Goal: Navigation & Orientation: Find specific page/section

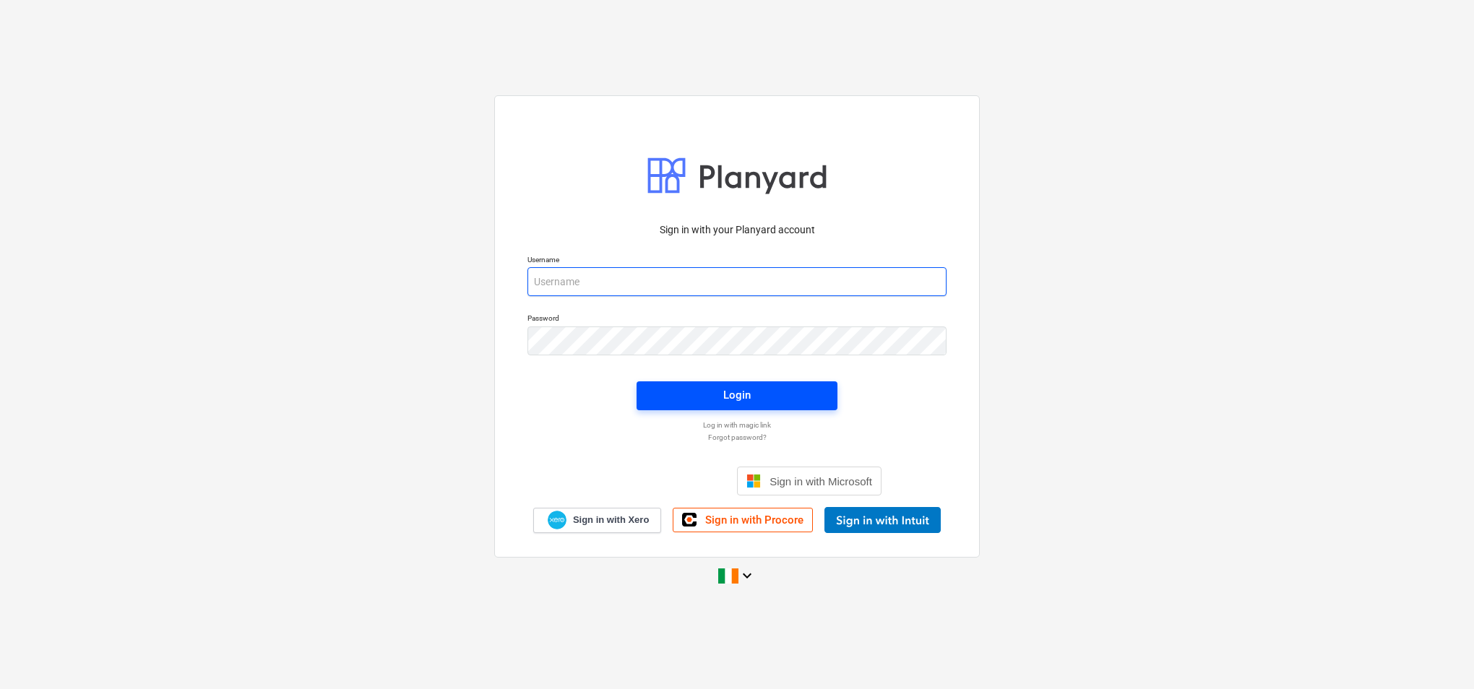
type input "[PERSON_NAME][EMAIL_ADDRESS][PERSON_NAME][DOMAIN_NAME]"
click at [731, 399] on div "Login" at bounding box center [736, 395] width 27 height 19
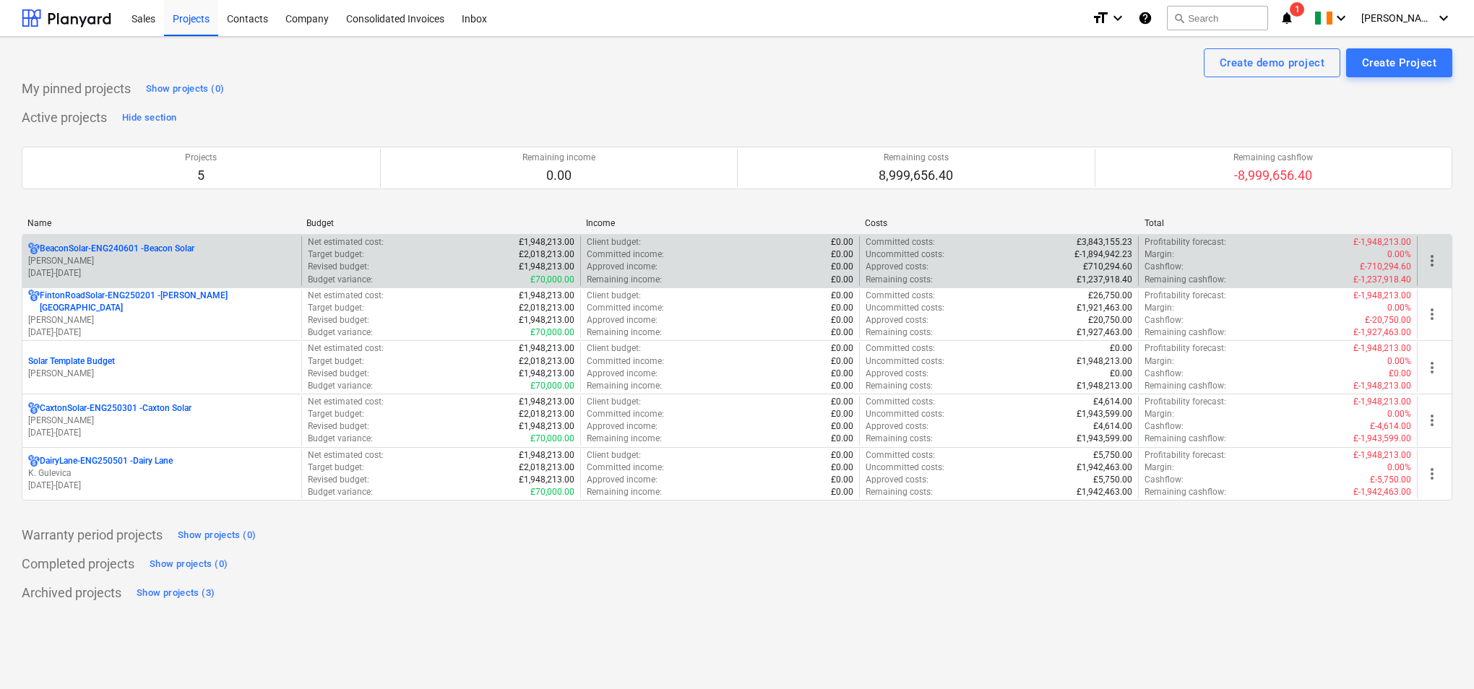
click at [195, 259] on p "[PERSON_NAME]" at bounding box center [161, 261] width 267 height 12
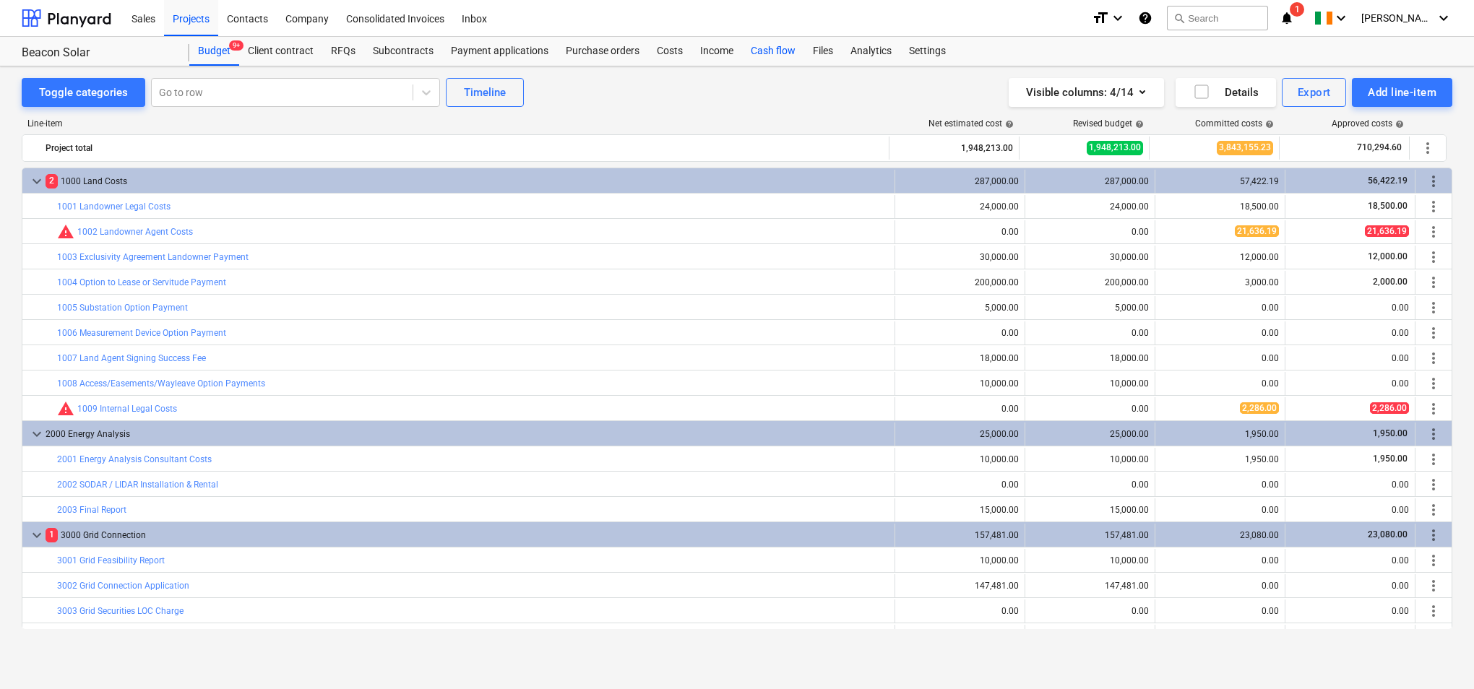
click at [768, 52] on div "Cash flow" at bounding box center [773, 51] width 62 height 29
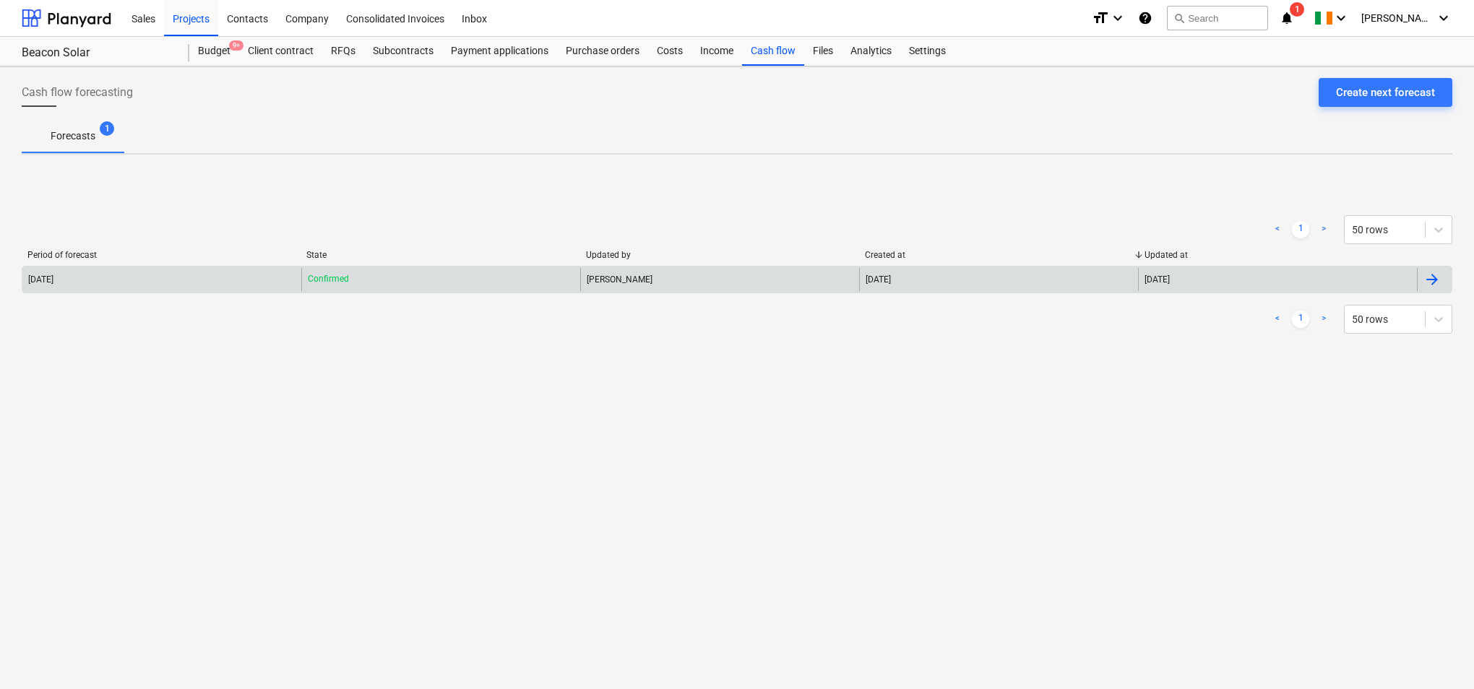
click at [755, 280] on div "[PERSON_NAME]" at bounding box center [719, 279] width 279 height 23
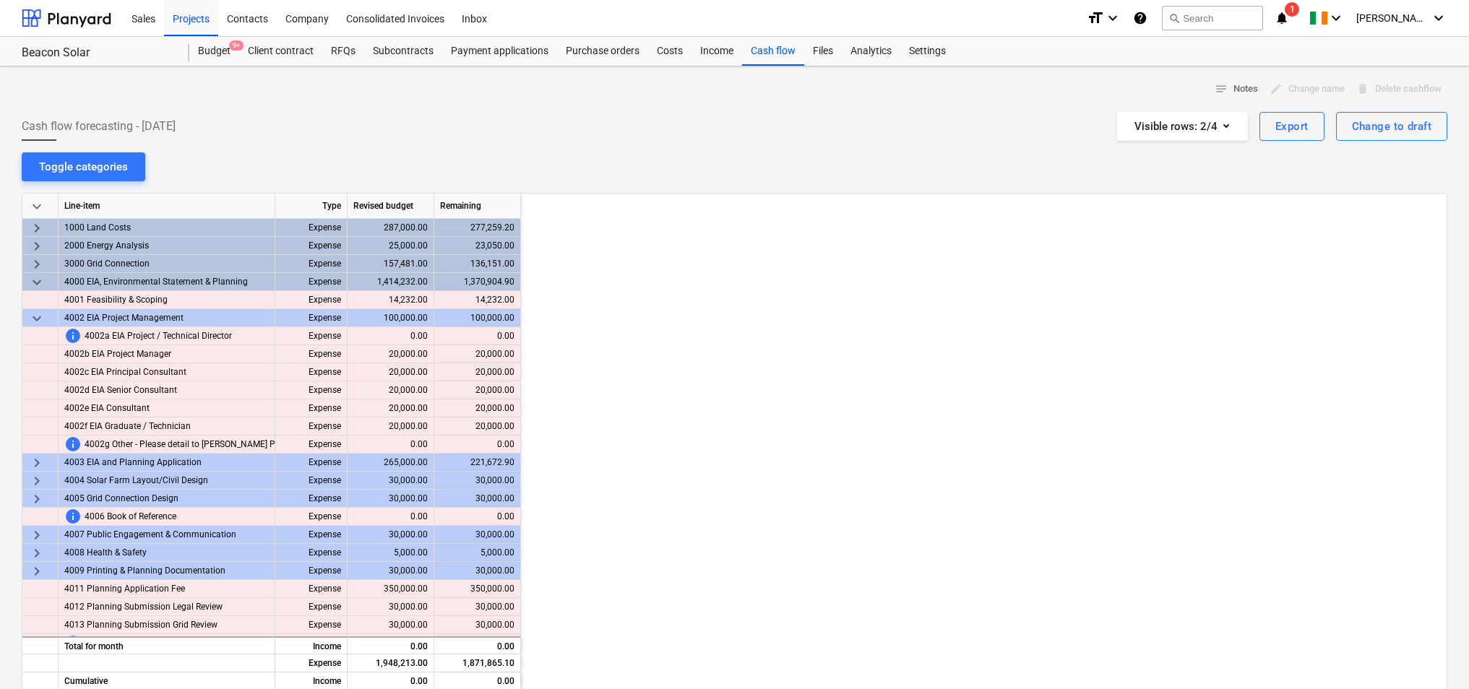
scroll to position [0, 1590]
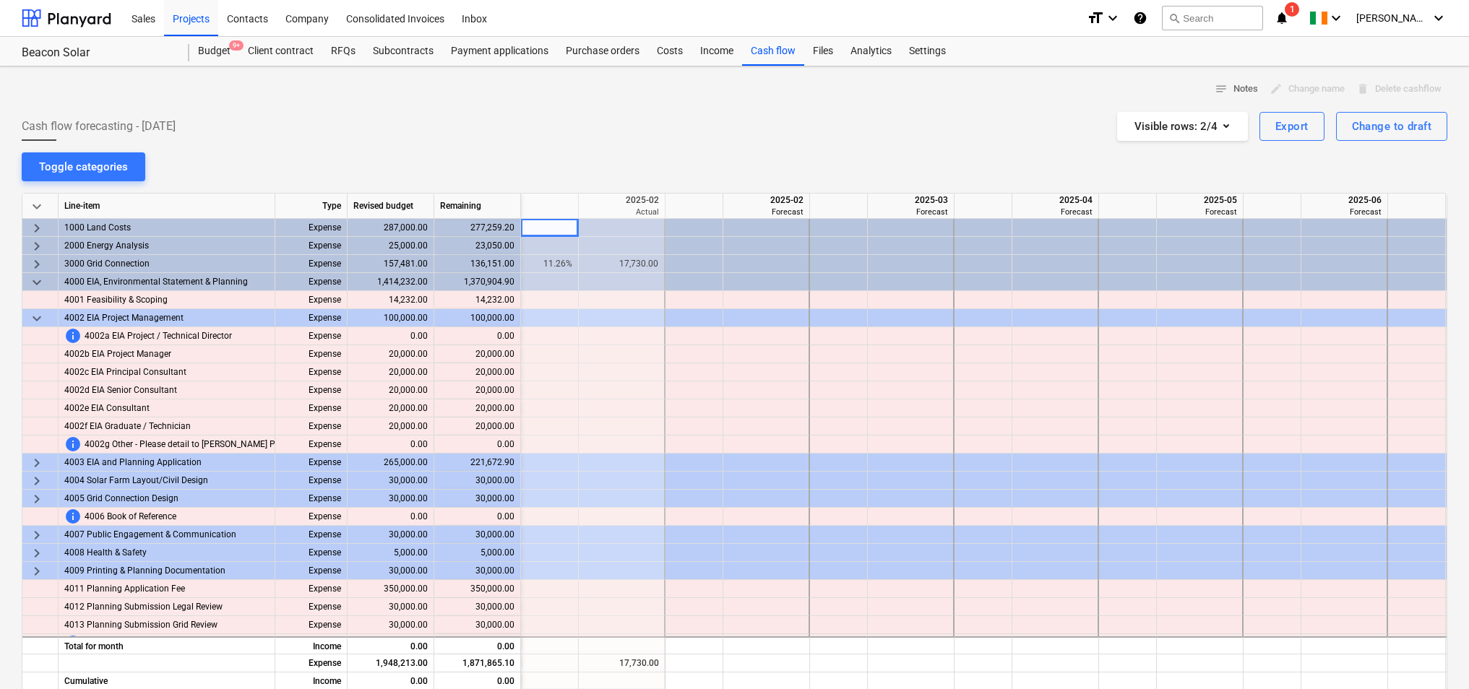
click at [775, 243] on div at bounding box center [766, 246] width 87 height 18
click at [706, 249] on div at bounding box center [694, 246] width 58 height 18
click at [749, 246] on div at bounding box center [766, 246] width 87 height 18
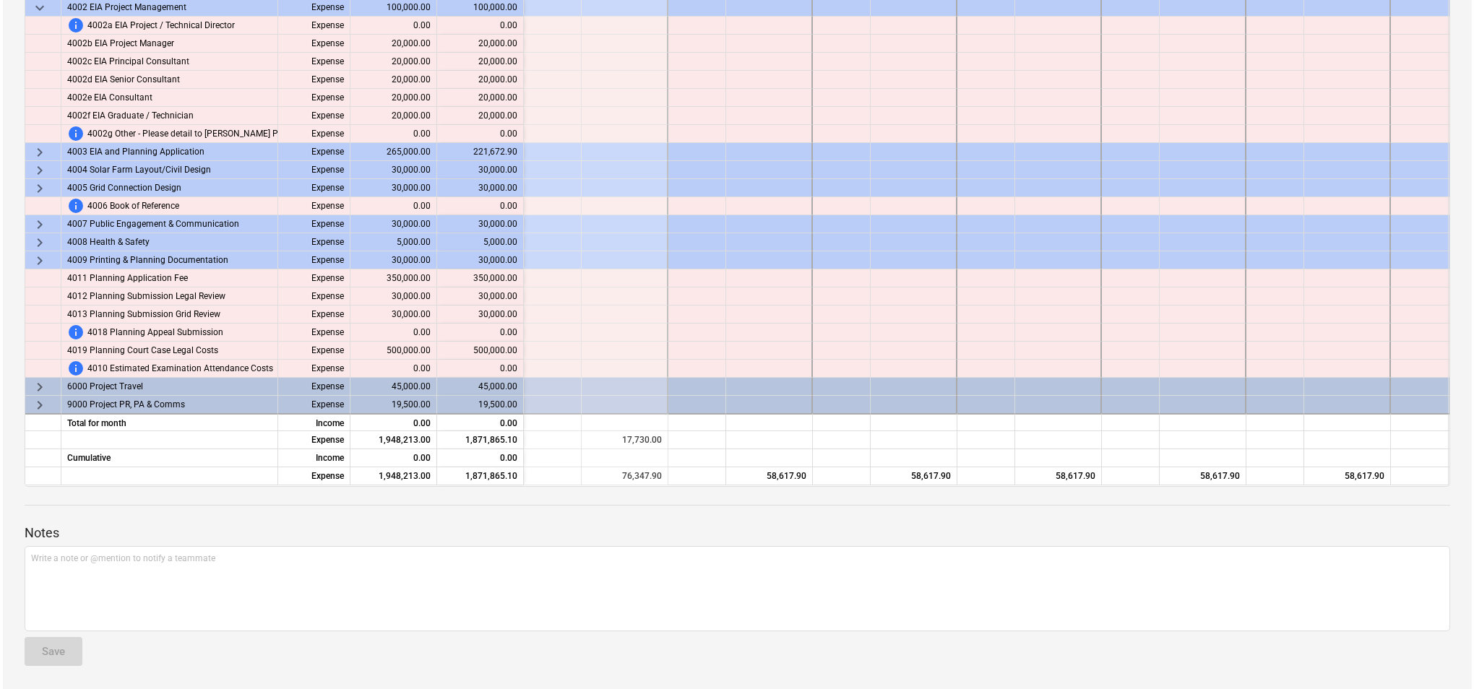
scroll to position [0, 0]
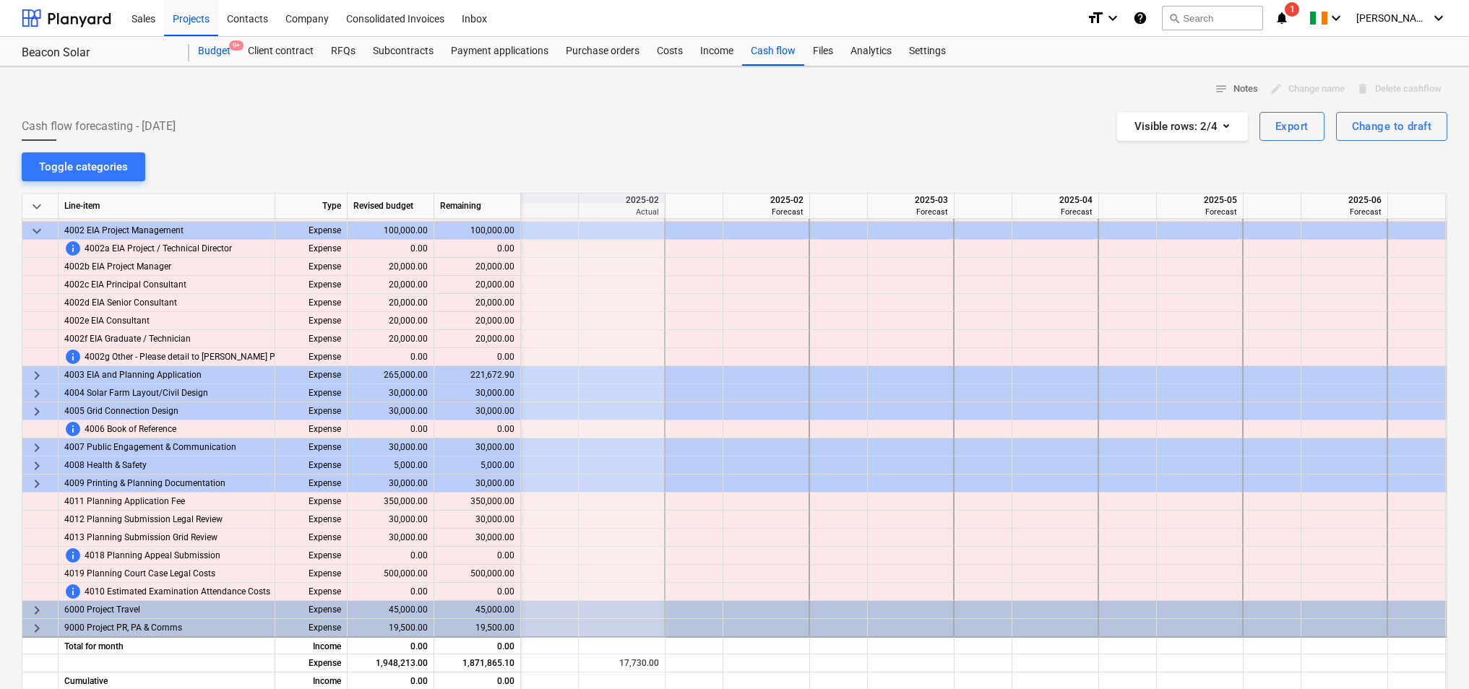
click at [211, 51] on div "Budget 9+" at bounding box center [214, 51] width 50 height 29
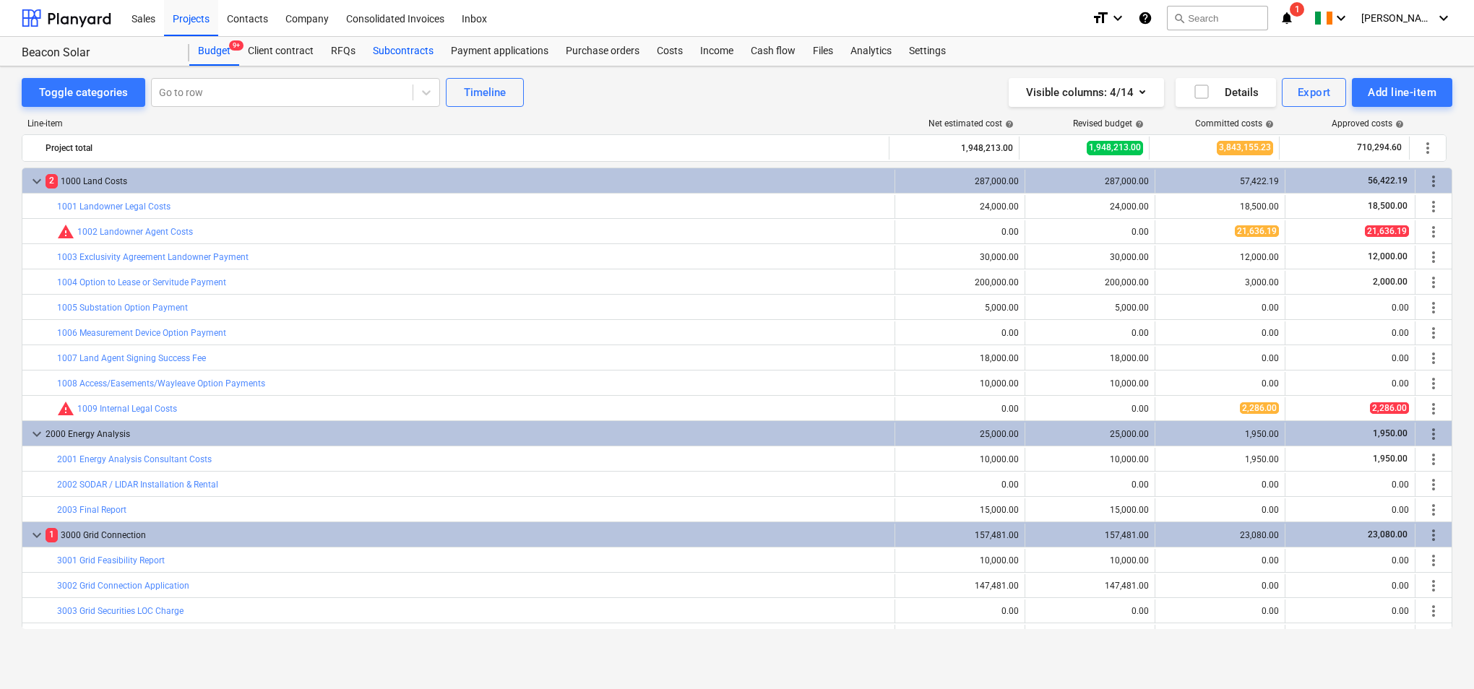
click at [415, 53] on div "Subcontracts" at bounding box center [403, 51] width 78 height 29
